Goal: Share content: Share content

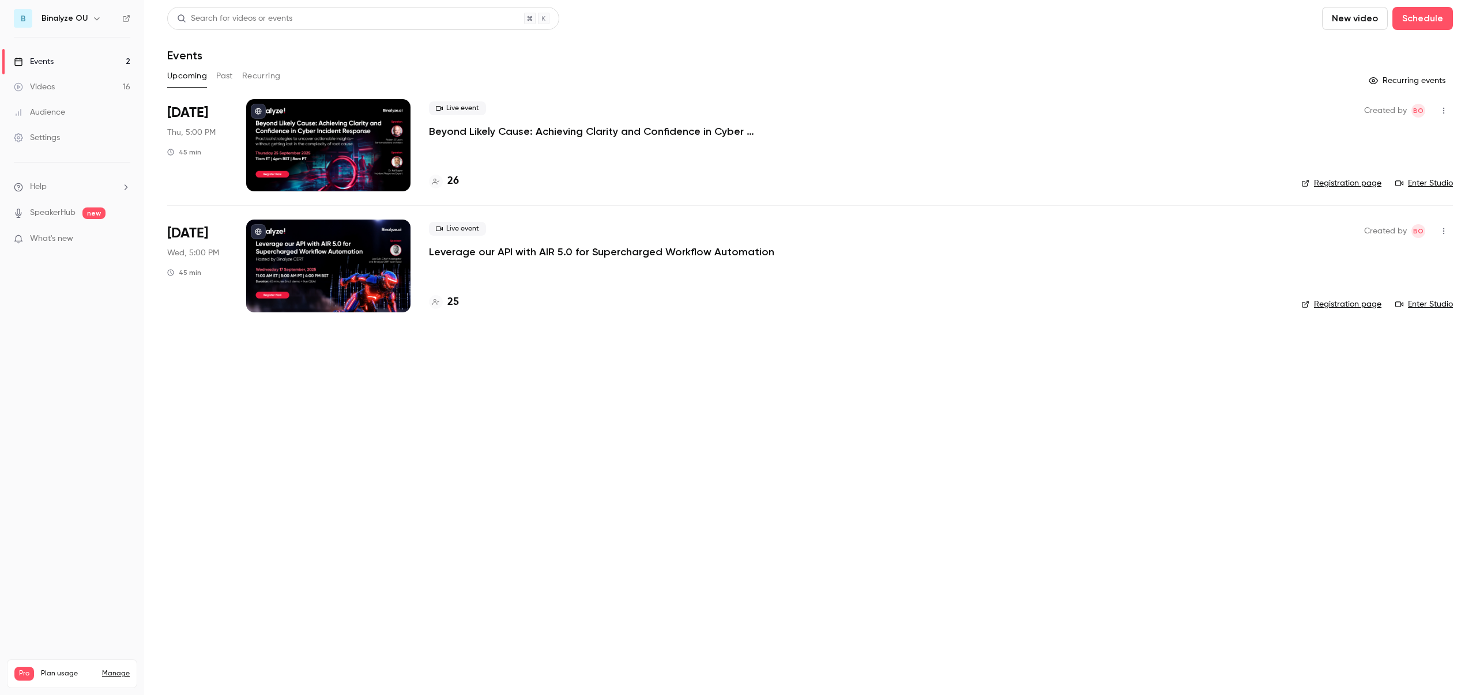
click at [222, 72] on button "Past" at bounding box center [224, 76] width 17 height 18
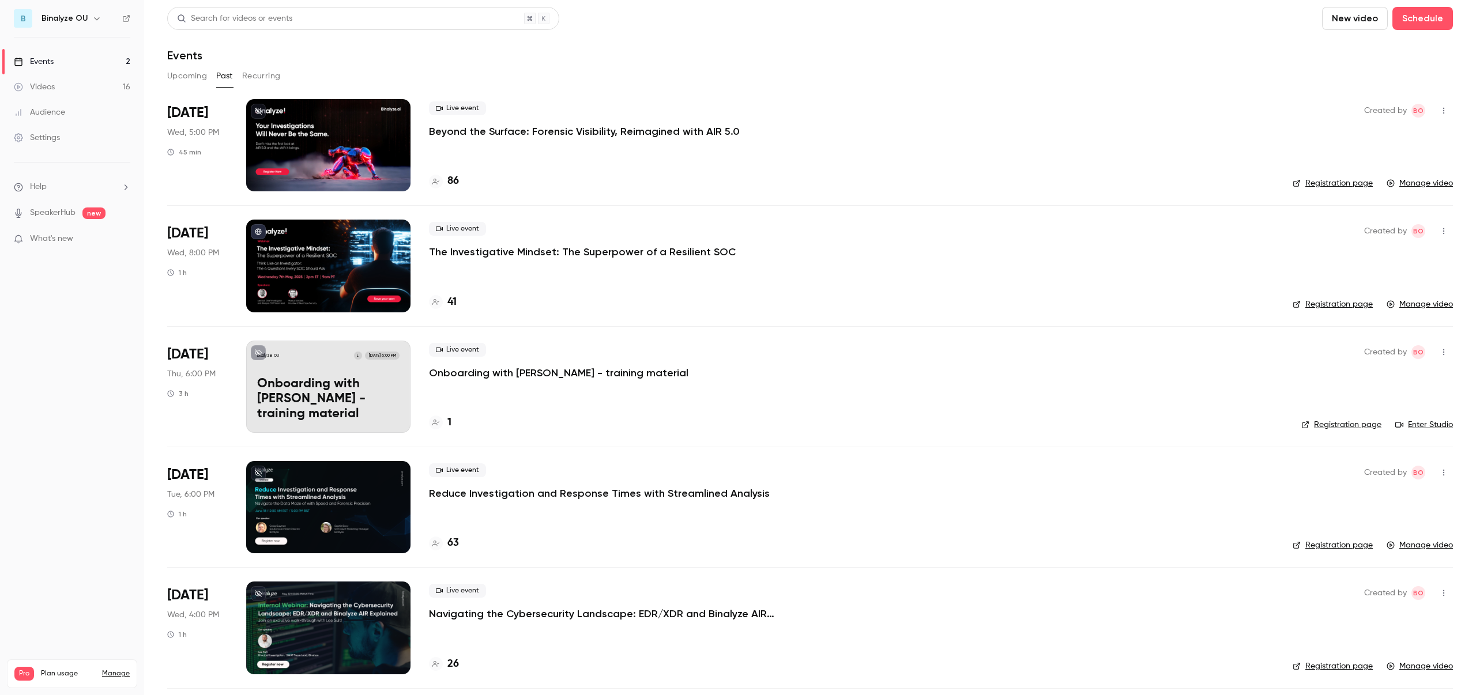
click at [346, 142] on div at bounding box center [328, 145] width 164 height 92
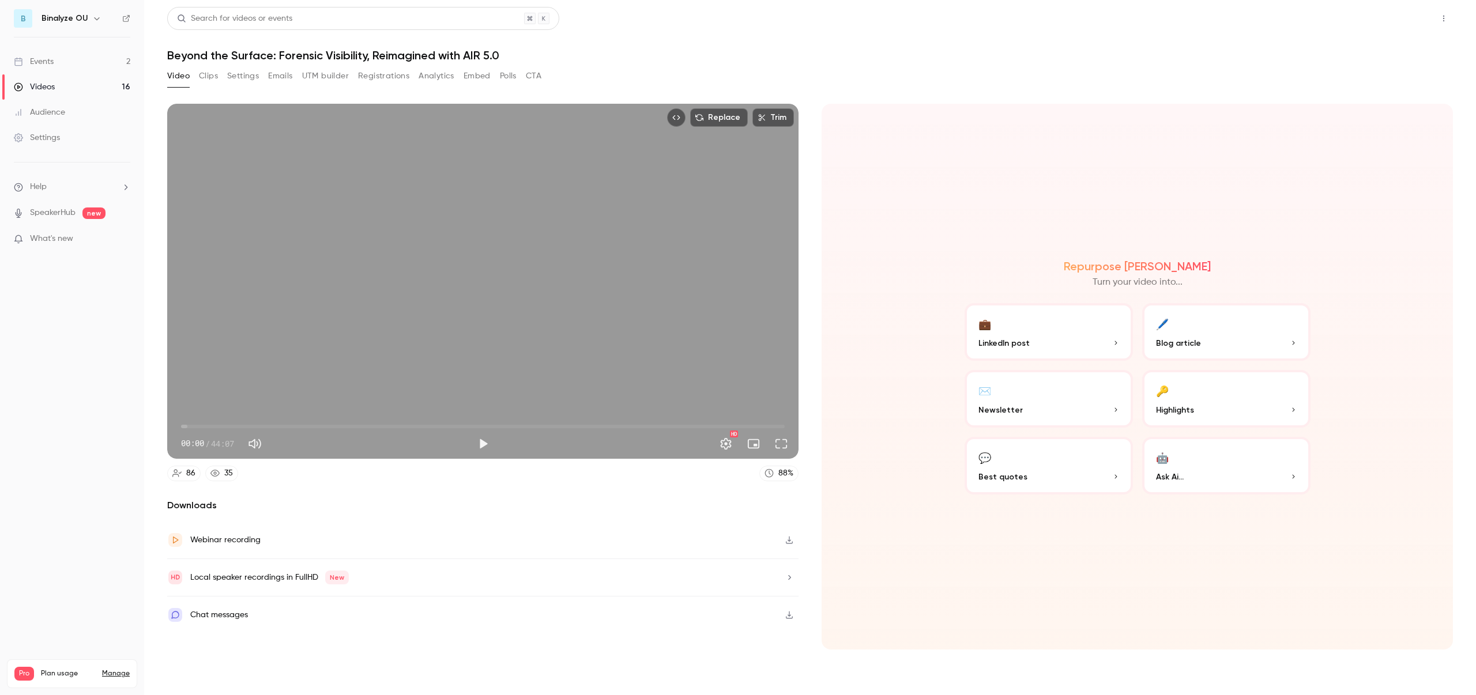
click at [1406, 8] on button "Share" at bounding box center [1402, 18] width 46 height 23
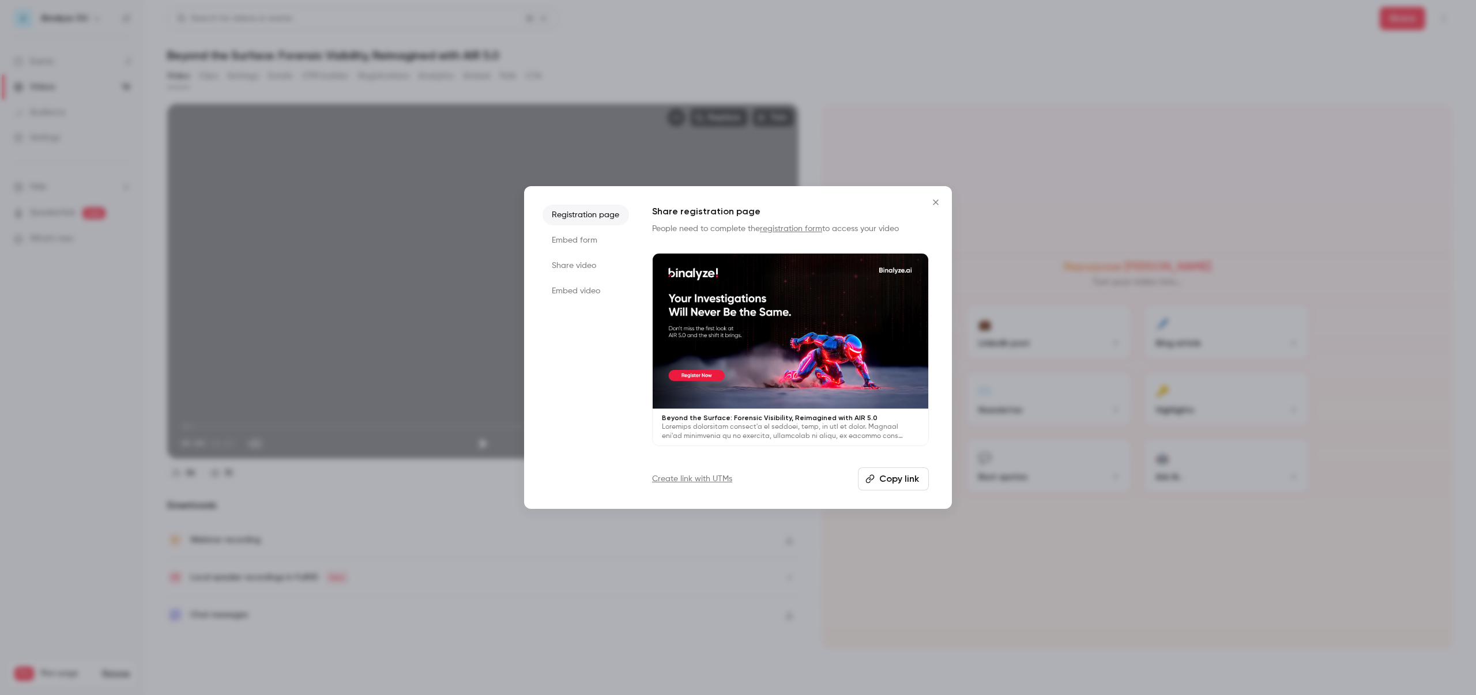
click at [568, 257] on li "Share video" at bounding box center [585, 265] width 86 height 21
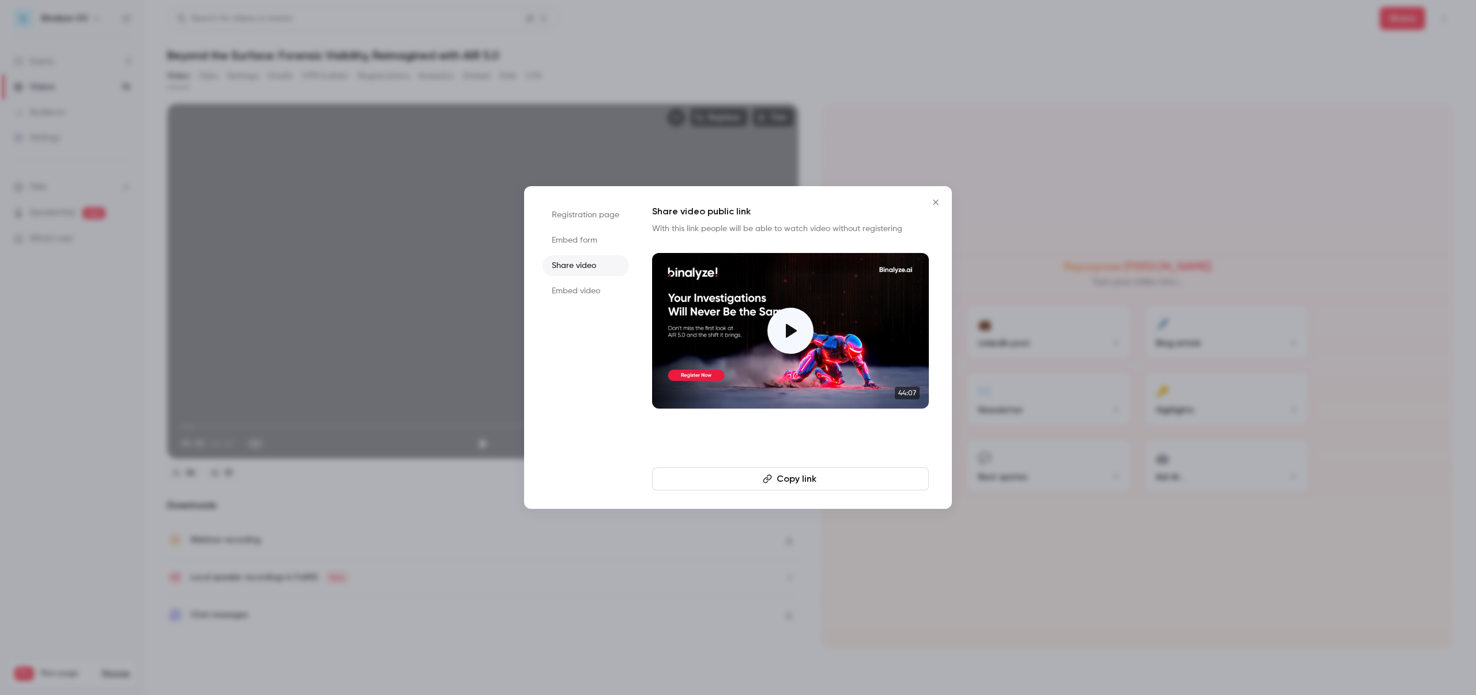
click at [793, 477] on button "Copy link" at bounding box center [790, 478] width 277 height 23
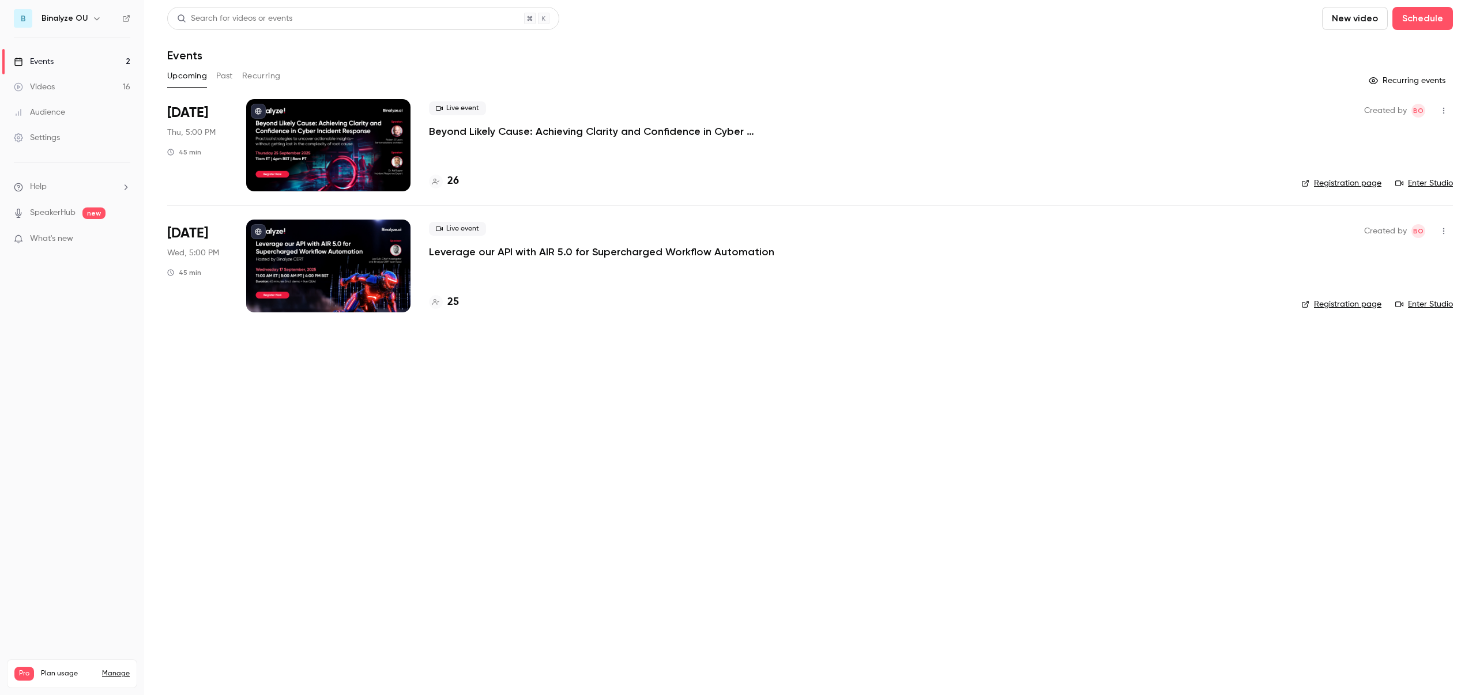
click at [1356, 19] on button "New video" at bounding box center [1355, 18] width 66 height 23
click at [1431, 16] on div at bounding box center [738, 347] width 1476 height 695
click at [1421, 17] on button "Schedule" at bounding box center [1422, 18] width 61 height 23
drag, startPoint x: 1006, startPoint y: 401, endPoint x: 998, endPoint y: 404, distance: 7.8
click at [1006, 401] on div at bounding box center [738, 347] width 1476 height 695
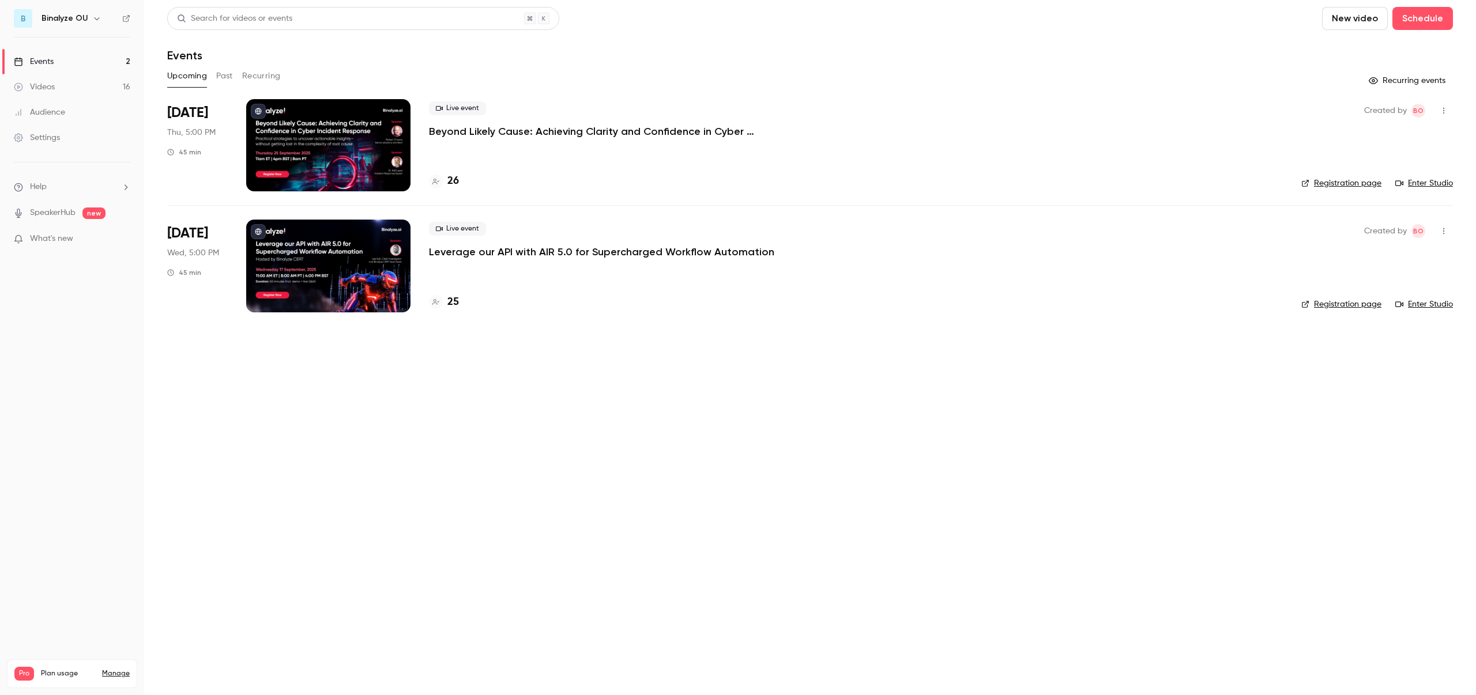
click at [225, 78] on button "Past" at bounding box center [224, 76] width 17 height 18
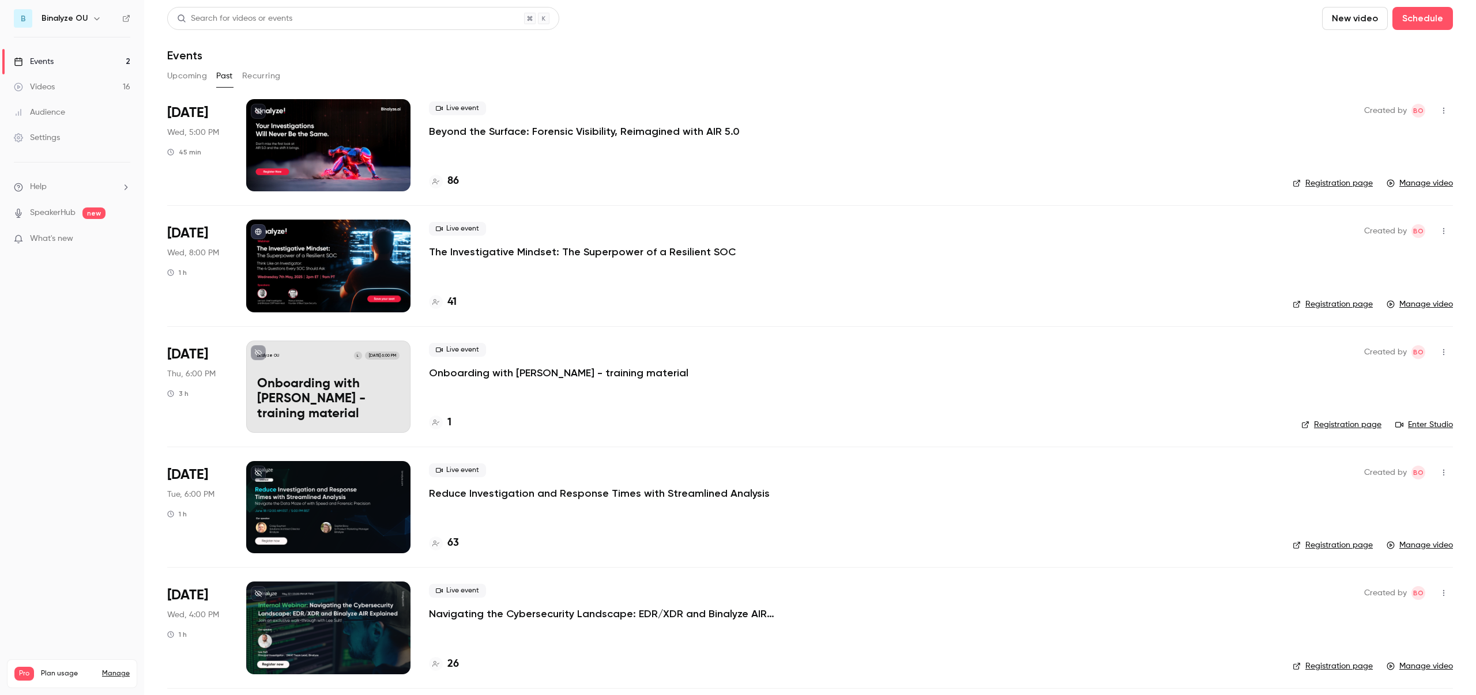
click at [1435, 104] on button "button" at bounding box center [1443, 110] width 18 height 18
click at [1185, 106] on div at bounding box center [738, 347] width 1476 height 695
click at [1396, 181] on link "Manage video" at bounding box center [1419, 184] width 66 height 12
